Goal: Check status: Check status

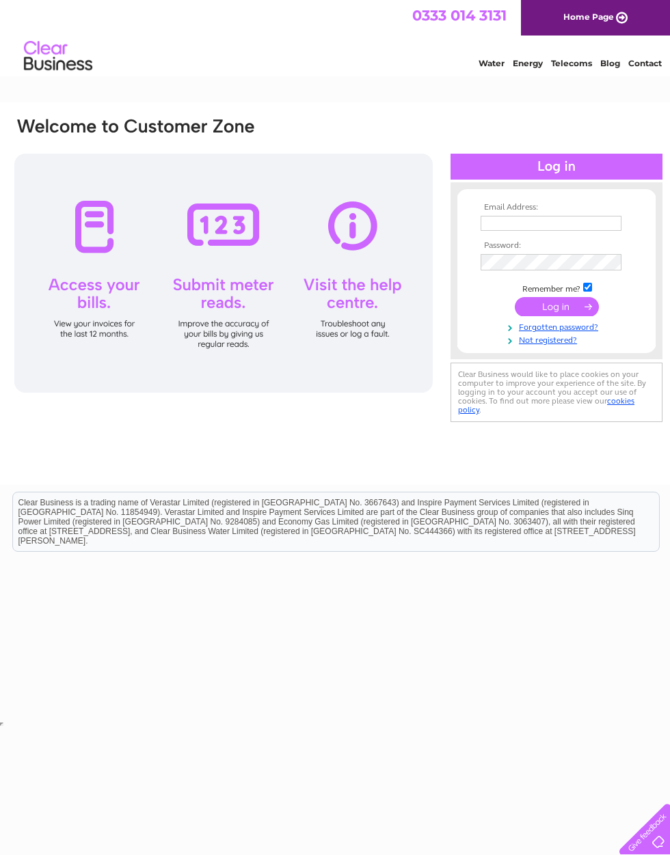
click at [89, 230] on div at bounding box center [223, 273] width 418 height 239
click at [79, 232] on div at bounding box center [223, 273] width 418 height 239
click at [83, 247] on div at bounding box center [223, 273] width 418 height 239
click at [485, 231] on input "text" at bounding box center [550, 223] width 141 height 15
type input "[EMAIL_ADDRESS][DOMAIN_NAME]"
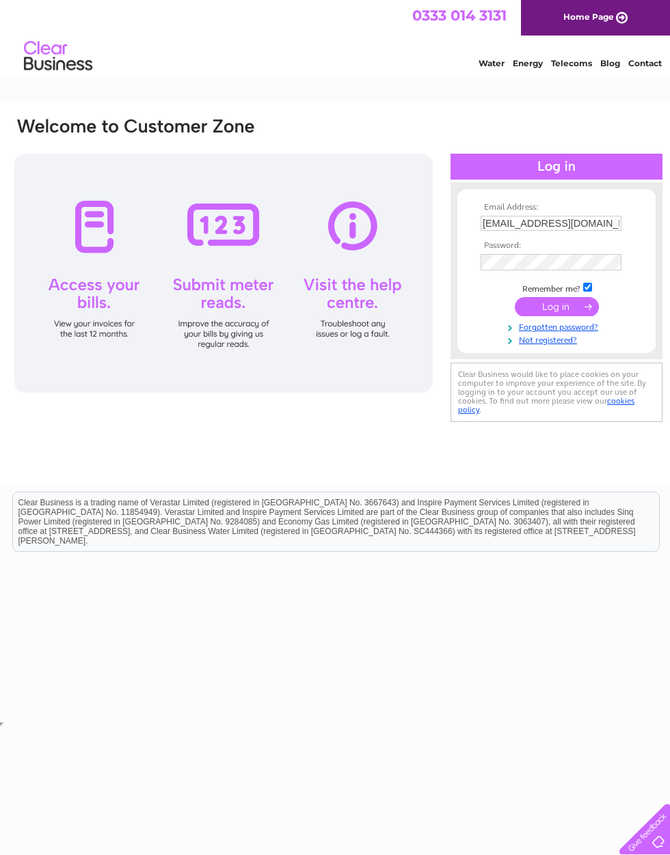
click at [551, 314] on input "submit" at bounding box center [556, 306] width 84 height 19
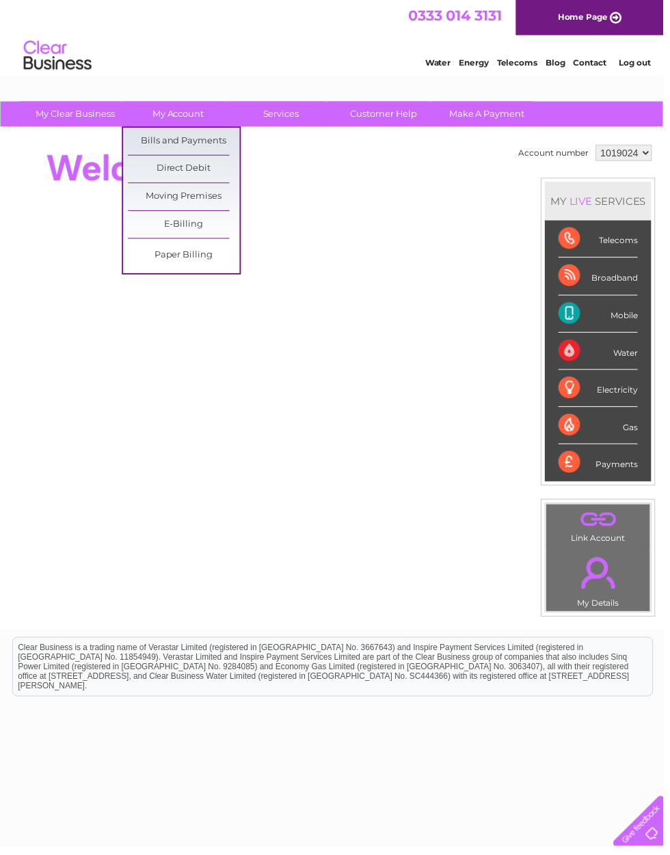
click at [171, 148] on link "Bills and Payments" at bounding box center [185, 142] width 113 height 27
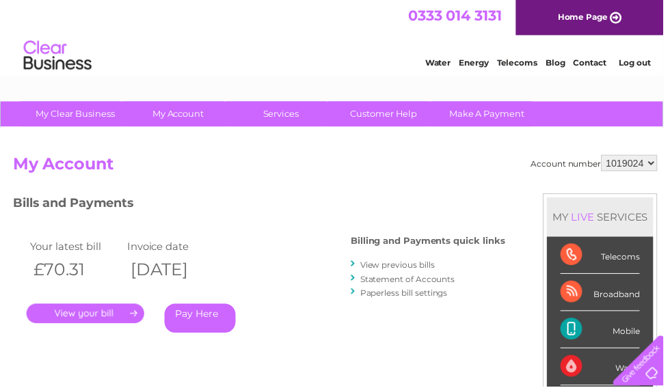
click at [325, 388] on div "Account number 1019024 My Account MY LIVE SERVICES Telecoms Broadband Mobile Wa…" at bounding box center [338, 361] width 650 height 411
